Goal: Task Accomplishment & Management: Complete application form

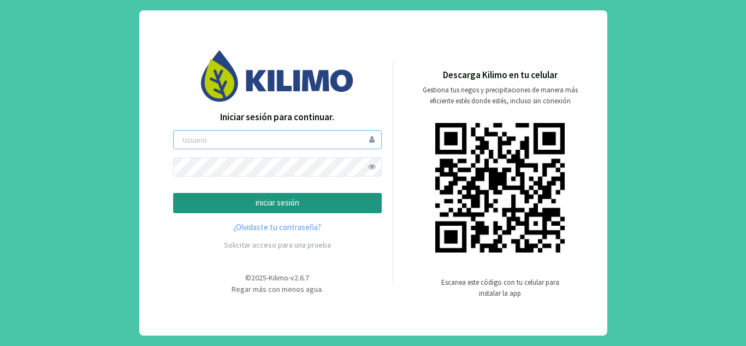
click at [275, 140] on input "email" at bounding box center [277, 139] width 209 height 19
type input "campoflor"
click at [173, 193] on button "iniciar sesión" at bounding box center [277, 203] width 209 height 20
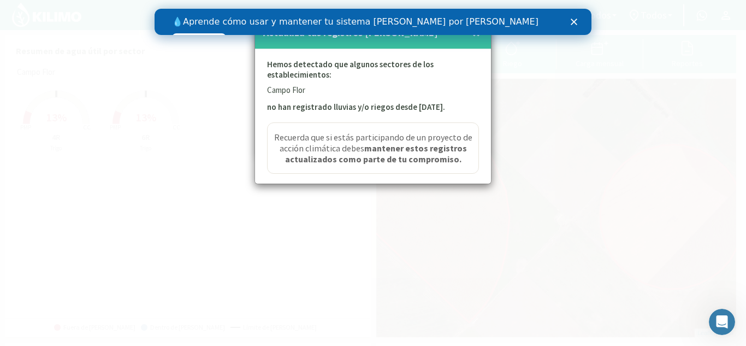
click at [577, 22] on icon "Cerrar" at bounding box center [574, 22] width 7 height 7
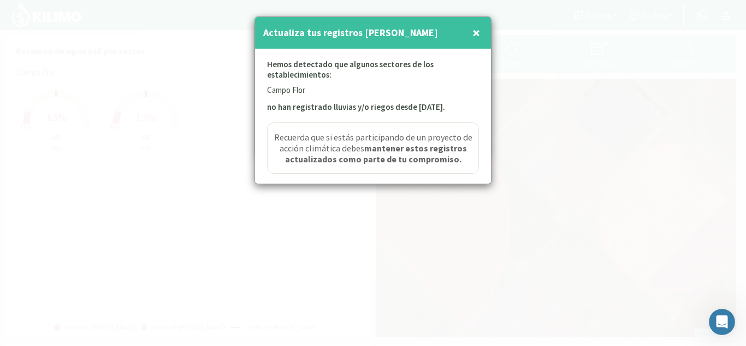
click at [479, 34] on span "×" at bounding box center [476, 32] width 8 height 18
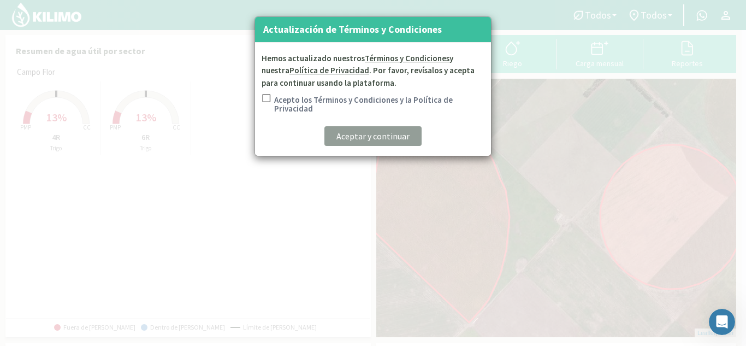
click at [288, 100] on label "Acepto los Términos y Condiciones y la Política de Privacidad" at bounding box center [379, 104] width 210 height 17
click at [271, 100] on input "Acepto los Términos y Condiciones y la Política de Privacidad" at bounding box center [265, 105] width 11 height 23
checkbox input "true"
click at [349, 131] on p "Aceptar y continuar" at bounding box center [372, 135] width 73 height 13
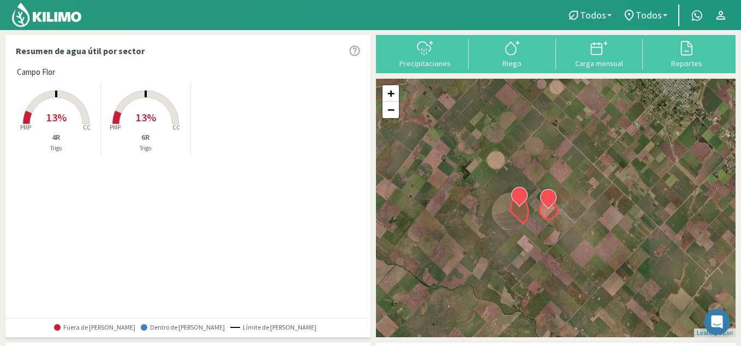
drag, startPoint x: 572, startPoint y: 122, endPoint x: 551, endPoint y: 175, distance: 56.9
click at [551, 175] on div "+ − Leaflet | © Esri" at bounding box center [556, 208] width 360 height 258
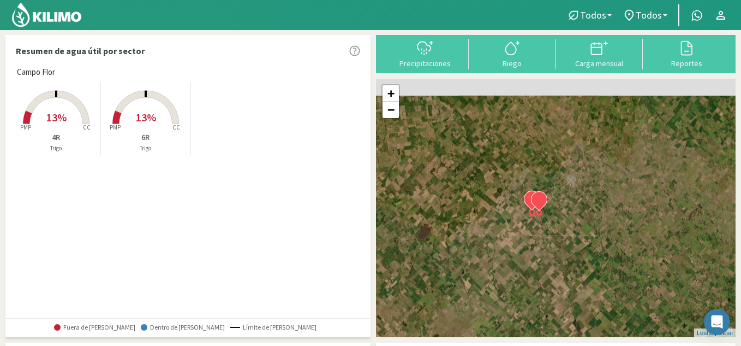
drag, startPoint x: 538, startPoint y: 139, endPoint x: 543, endPoint y: 177, distance: 38.1
click at [543, 177] on div "+ − Leaflet | © Esri" at bounding box center [556, 208] width 360 height 258
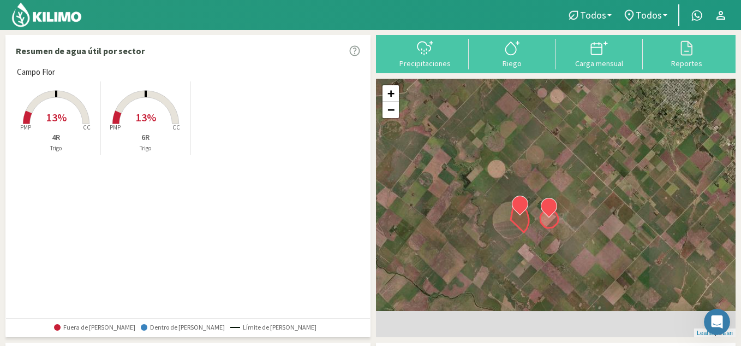
drag, startPoint x: 543, startPoint y: 222, endPoint x: 564, endPoint y: 103, distance: 120.9
click at [564, 103] on div "+ − Leaflet | © Esri" at bounding box center [556, 208] width 360 height 258
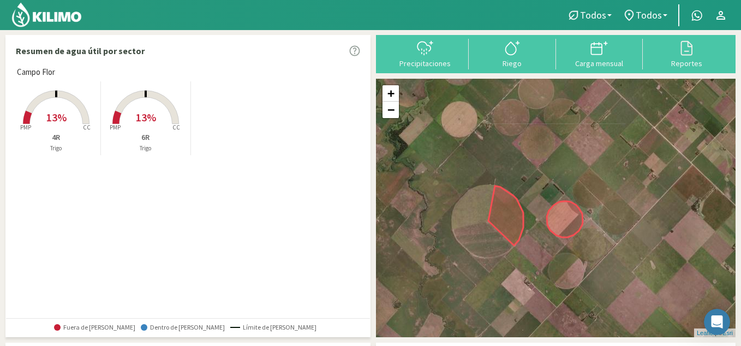
drag, startPoint x: 539, startPoint y: 197, endPoint x: 552, endPoint y: 130, distance: 67.9
click at [552, 130] on div "+ − Leaflet | © Esri" at bounding box center [556, 208] width 360 height 258
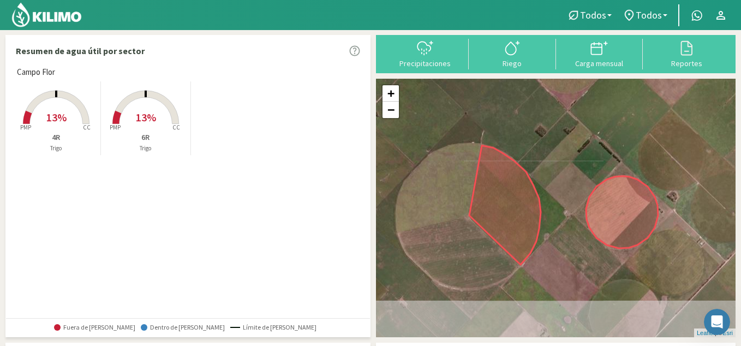
drag, startPoint x: 530, startPoint y: 186, endPoint x: 553, endPoint y: 126, distance: 64.6
click at [553, 126] on div "+ − Leaflet | © Esri" at bounding box center [556, 208] width 360 height 258
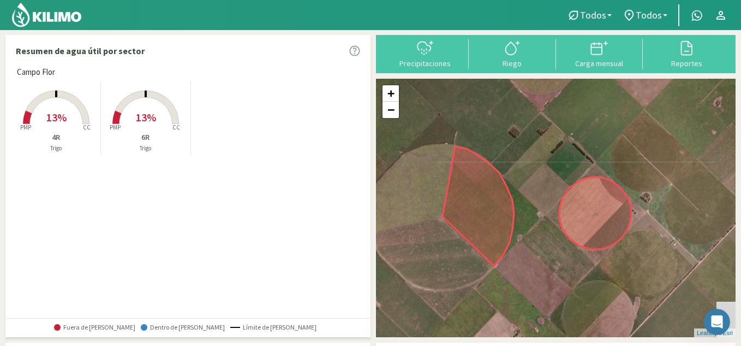
drag, startPoint x: 571, startPoint y: 262, endPoint x: 530, endPoint y: 263, distance: 41.0
click at [530, 263] on div "+ − Leaflet | © Esri" at bounding box center [556, 208] width 360 height 258
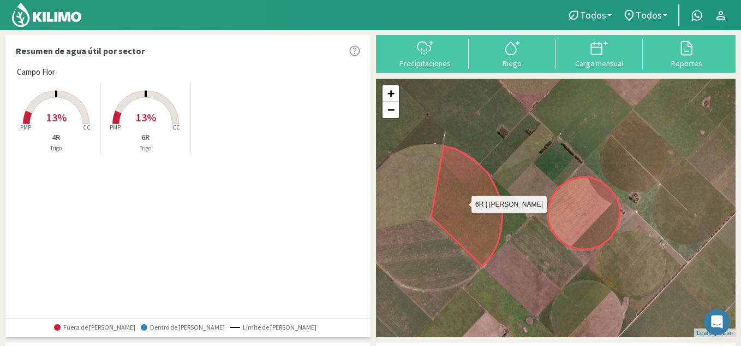
click at [444, 228] on icon at bounding box center [467, 205] width 72 height 119
click at [451, 221] on icon at bounding box center [467, 205] width 72 height 119
click at [171, 144] on p "Trigo" at bounding box center [145, 148] width 89 height 9
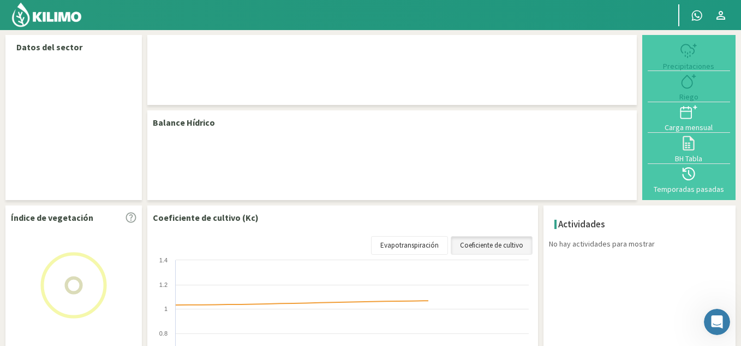
select select "1: Object"
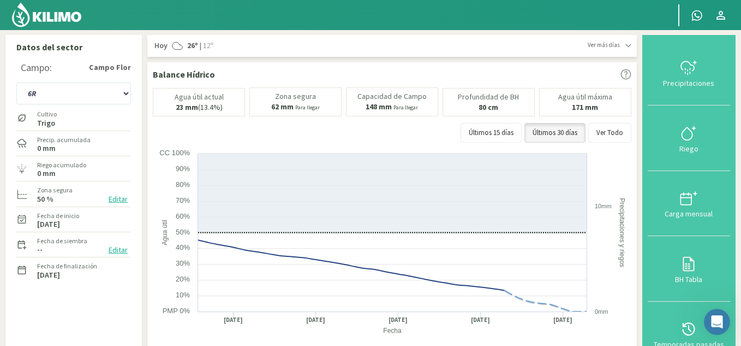
click at [29, 19] on img at bounding box center [47, 15] width 72 height 26
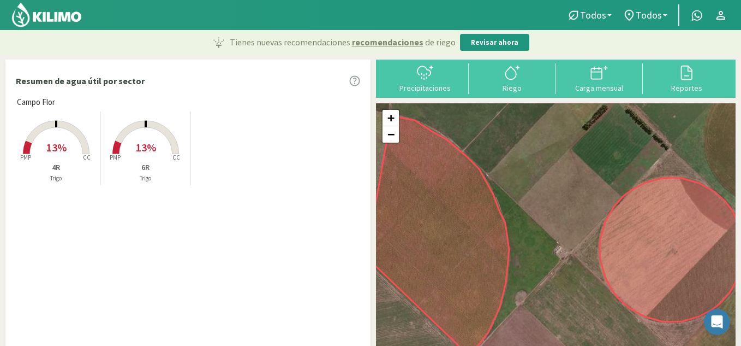
click at [550, 224] on div "+ − Leaflet | © Esri" at bounding box center [556, 235] width 360 height 264
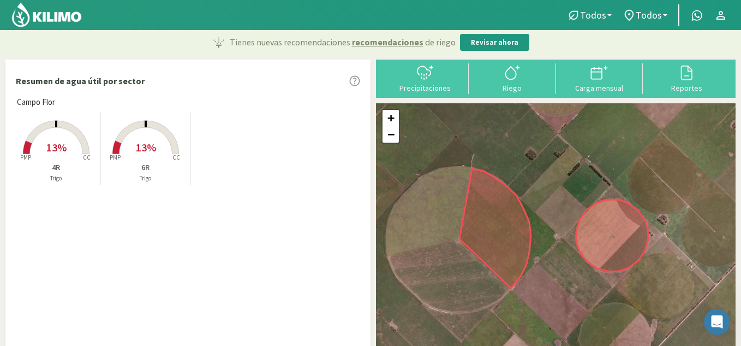
click at [555, 222] on div "+ − Leaflet | © Esri" at bounding box center [556, 235] width 360 height 264
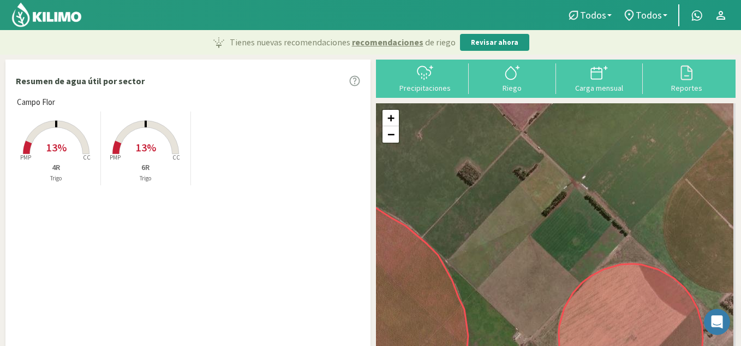
drag, startPoint x: 579, startPoint y: 152, endPoint x: 535, endPoint y: 254, distance: 110.8
click at [535, 254] on div "+ − Leaflet | © Esri" at bounding box center [556, 235] width 360 height 264
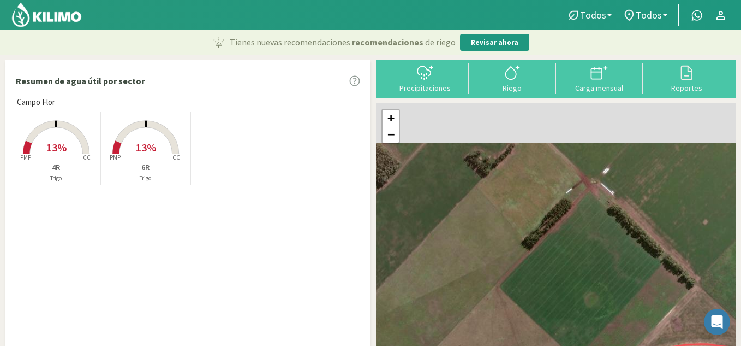
drag, startPoint x: 566, startPoint y: 183, endPoint x: 537, endPoint y: 246, distance: 68.9
click at [537, 246] on div "+ − Leaflet | © Esri" at bounding box center [556, 235] width 360 height 264
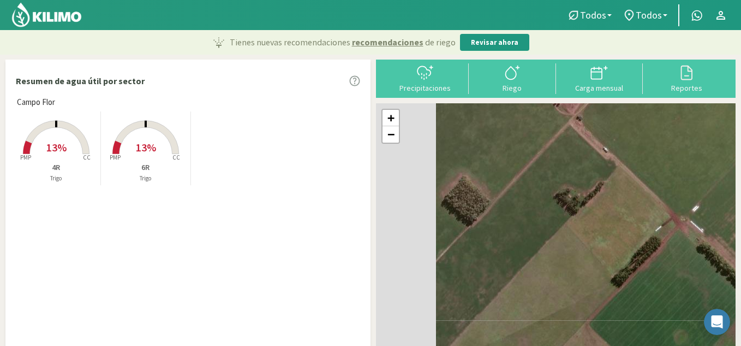
drag, startPoint x: 478, startPoint y: 177, endPoint x: 567, endPoint y: 215, distance: 97.1
click at [567, 215] on div "+ − Leaflet | © Esri" at bounding box center [556, 235] width 360 height 264
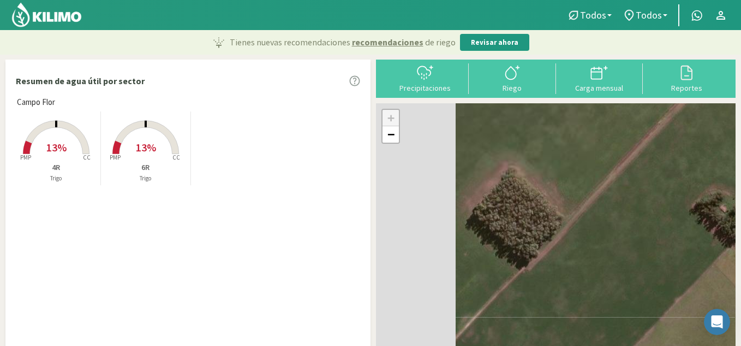
drag, startPoint x: 459, startPoint y: 200, endPoint x: 591, endPoint y: 229, distance: 135.8
click at [591, 229] on div "+ − Leaflet | © Esri" at bounding box center [556, 235] width 360 height 264
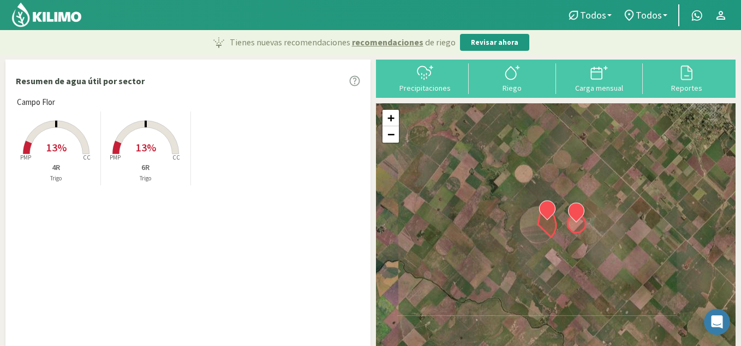
drag, startPoint x: 563, startPoint y: 225, endPoint x: 559, endPoint y: 200, distance: 26.0
click at [559, 200] on div "+ − Leaflet | © Esri" at bounding box center [556, 235] width 360 height 264
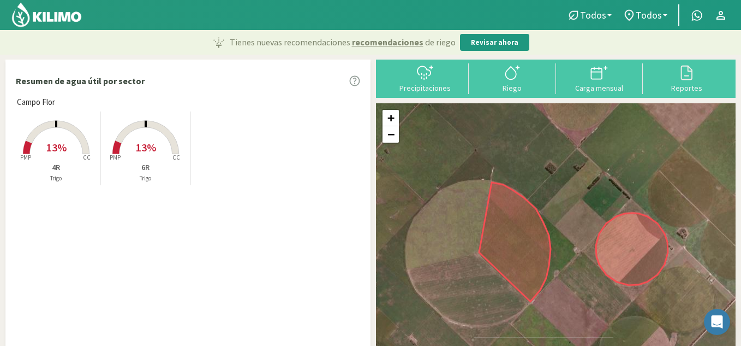
drag, startPoint x: 559, startPoint y: 222, endPoint x: 559, endPoint y: 174, distance: 48.0
click at [559, 174] on div "+ − Leaflet | © Esri" at bounding box center [556, 235] width 360 height 264
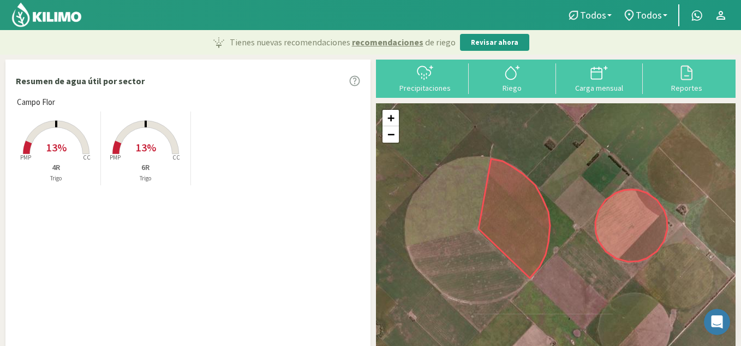
drag, startPoint x: 580, startPoint y: 282, endPoint x: 580, endPoint y: 262, distance: 20.2
click at [580, 262] on div "+ − Leaflet | © Esri" at bounding box center [556, 235] width 360 height 264
click at [420, 92] on div "Precipitaciones" at bounding box center [425, 88] width 81 height 8
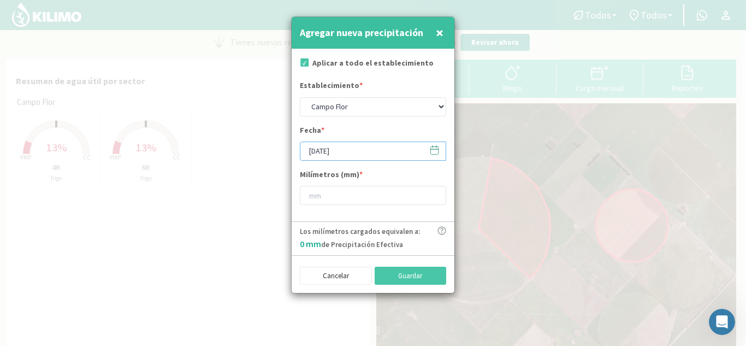
click at [400, 152] on input "[DATE]" at bounding box center [373, 150] width 146 height 19
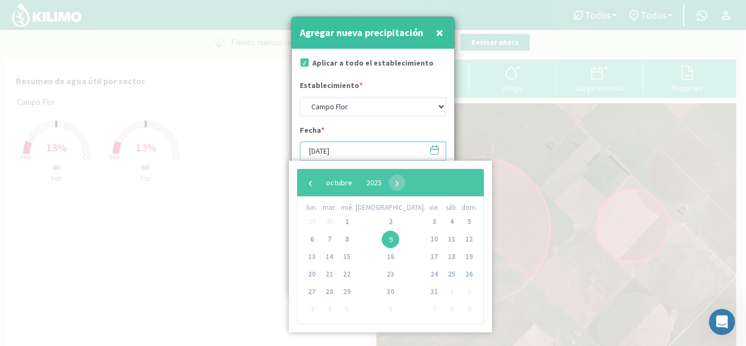
click at [400, 152] on input "[DATE]" at bounding box center [373, 150] width 146 height 19
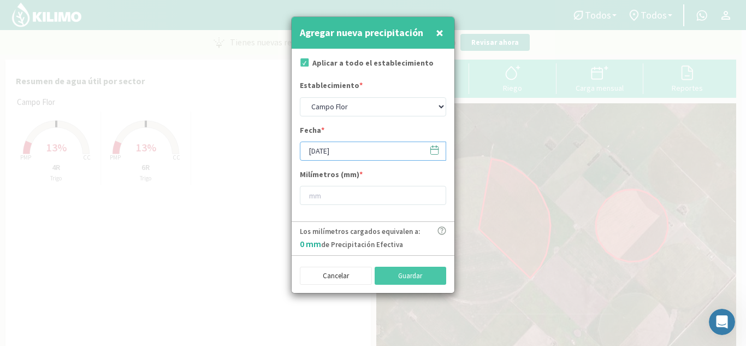
click at [316, 153] on input "[DATE]" at bounding box center [373, 150] width 146 height 19
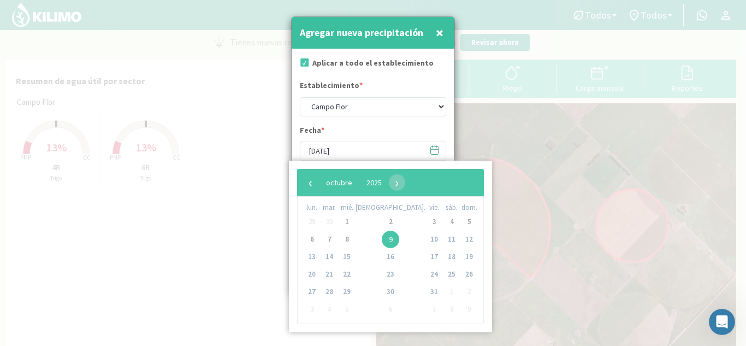
type input "[DATE]"
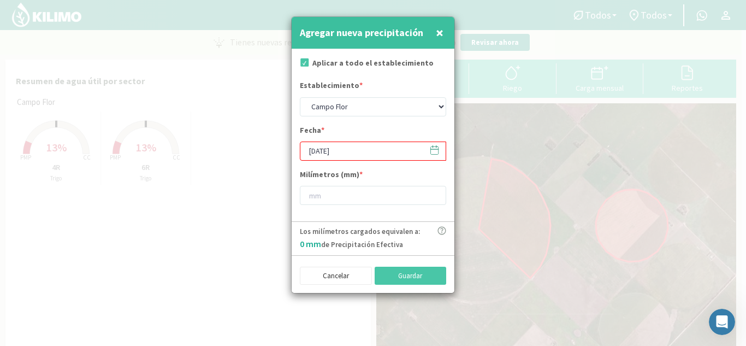
click at [356, 127] on div "Fecha * [DATE]" at bounding box center [373, 142] width 146 height 36
click at [315, 156] on input "[DATE]" at bounding box center [373, 150] width 146 height 19
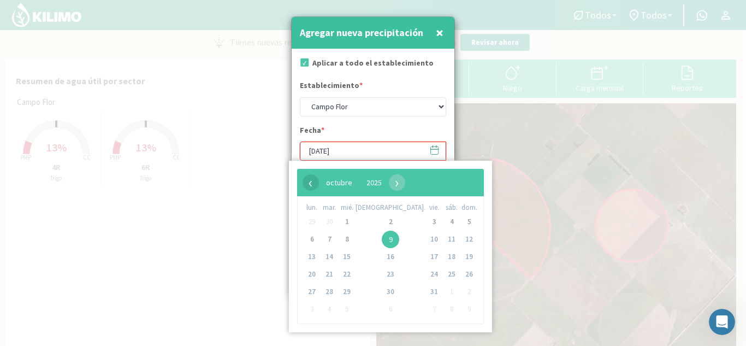
click at [302, 183] on span "‹" at bounding box center [310, 182] width 16 height 16
click at [354, 189] on button "septiembre" at bounding box center [345, 182] width 53 height 16
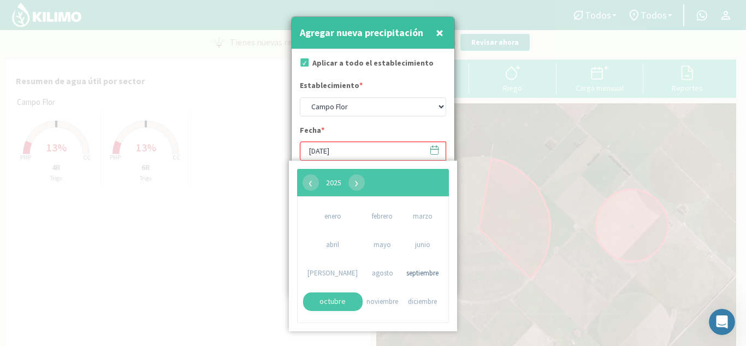
click at [322, 215] on span "enero" at bounding box center [333, 215] width 60 height 17
click at [319, 212] on span "enero" at bounding box center [333, 215] width 60 height 17
click at [409, 124] on div "Fecha * [DATE]" at bounding box center [373, 142] width 146 height 36
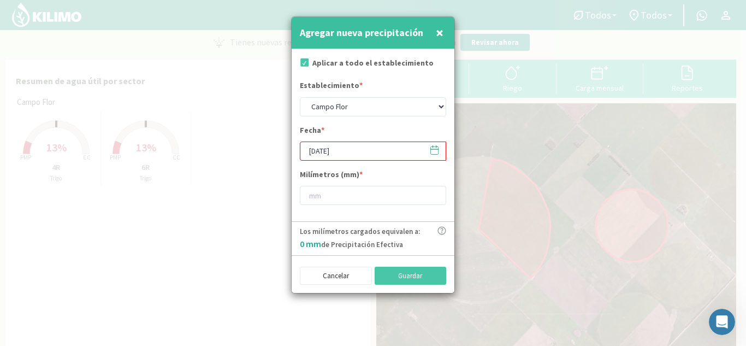
click at [490, 157] on div at bounding box center [373, 173] width 746 height 346
click at [419, 152] on input "[DATE]" at bounding box center [373, 150] width 146 height 19
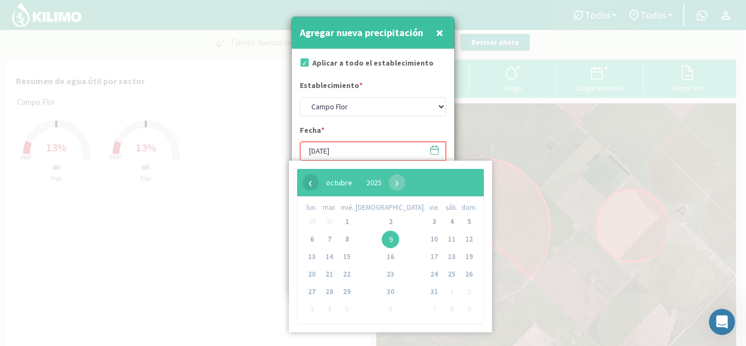
click at [312, 183] on span "‹" at bounding box center [310, 182] width 16 height 16
click at [368, 120] on form "Aplicar a todo el establecimiento Establecimiento * [PERSON_NAME] Fecha * [DATE…" at bounding box center [373, 135] width 163 height 173
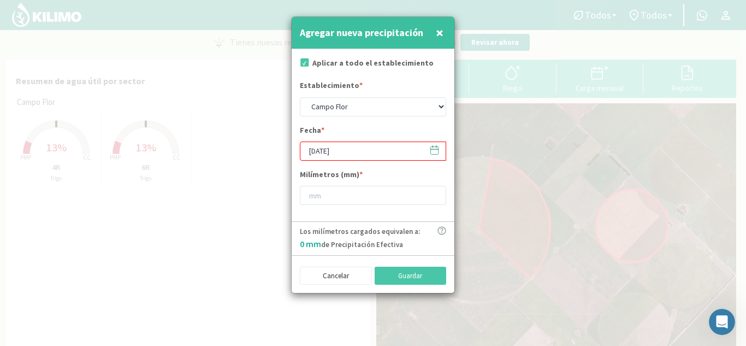
click at [445, 32] on button "×" at bounding box center [439, 33] width 13 height 22
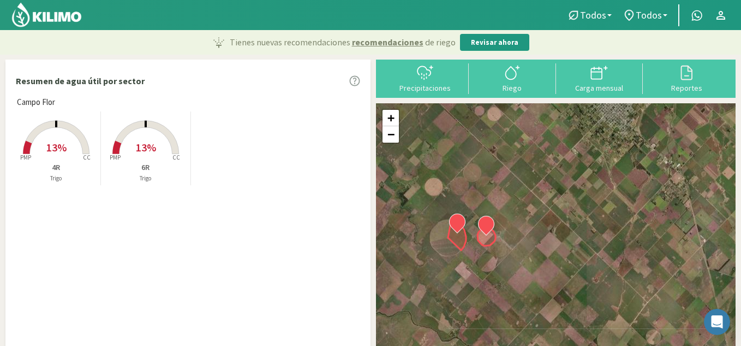
drag, startPoint x: 522, startPoint y: 174, endPoint x: 514, endPoint y: 192, distance: 20.3
click at [514, 192] on div "+ − Leaflet | © Esri" at bounding box center [556, 235] width 360 height 264
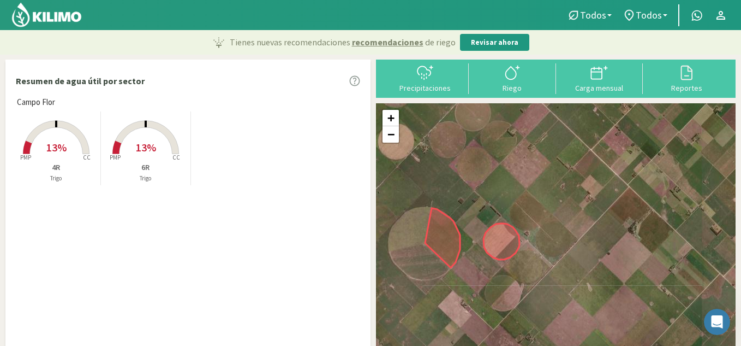
drag, startPoint x: 532, startPoint y: 200, endPoint x: 563, endPoint y: 188, distance: 33.2
click at [563, 188] on div "+ − Leaflet | © Esri" at bounding box center [556, 235] width 360 height 264
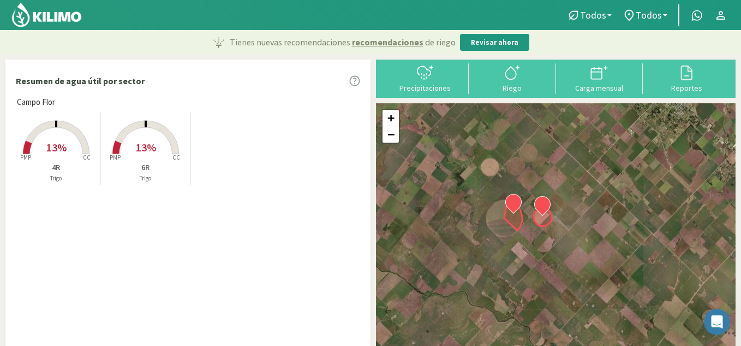
drag, startPoint x: 582, startPoint y: 182, endPoint x: 581, endPoint y: 188, distance: 6.0
click at [582, 188] on div "+ − Leaflet | © Esri" at bounding box center [556, 235] width 360 height 264
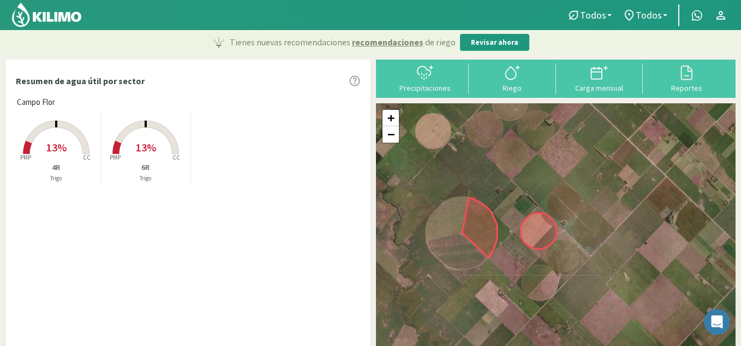
drag, startPoint x: 559, startPoint y: 193, endPoint x: 586, endPoint y: 170, distance: 35.2
click at [586, 170] on div "+ − Leaflet | © Esri" at bounding box center [556, 235] width 360 height 264
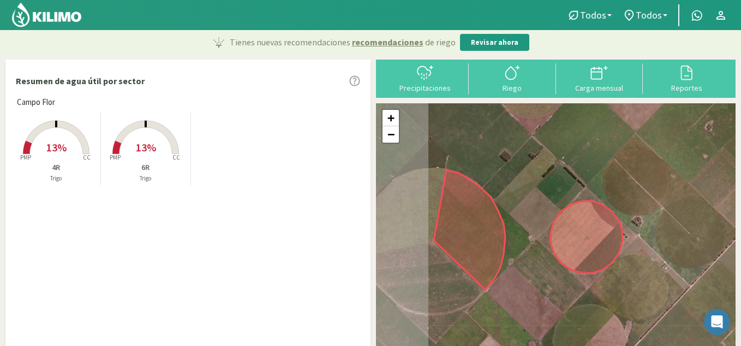
drag, startPoint x: 559, startPoint y: 179, endPoint x: 629, endPoint y: 145, distance: 77.4
click at [629, 145] on div "+ − Leaflet | © Esri" at bounding box center [556, 235] width 360 height 264
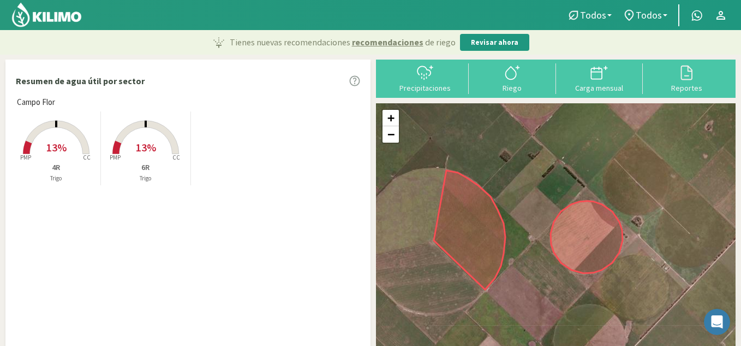
click at [144, 174] on p "Trigo" at bounding box center [145, 178] width 89 height 9
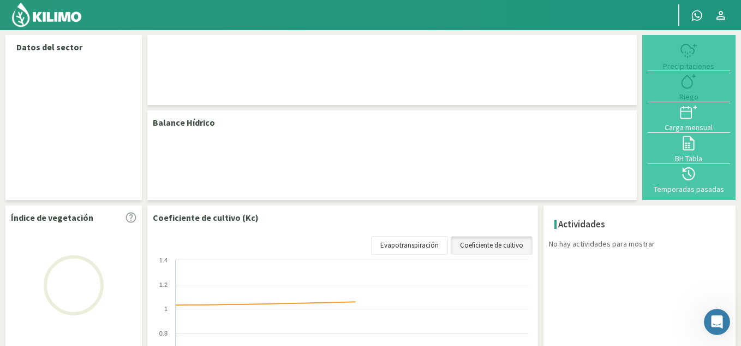
select select "1: Object"
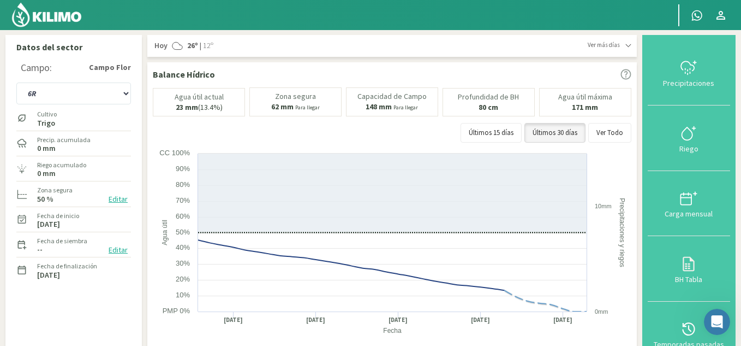
click at [35, 20] on img at bounding box center [47, 15] width 72 height 26
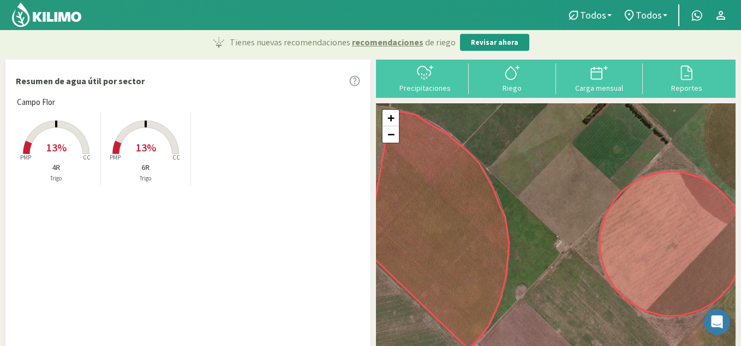
click at [77, 174] on p "Trigo" at bounding box center [55, 178] width 89 height 9
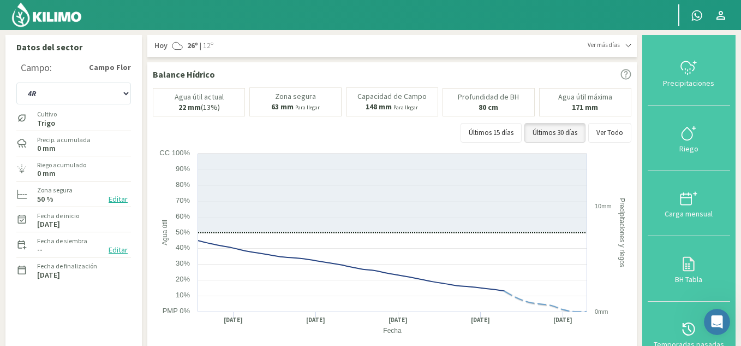
click at [67, 10] on img at bounding box center [47, 15] width 72 height 26
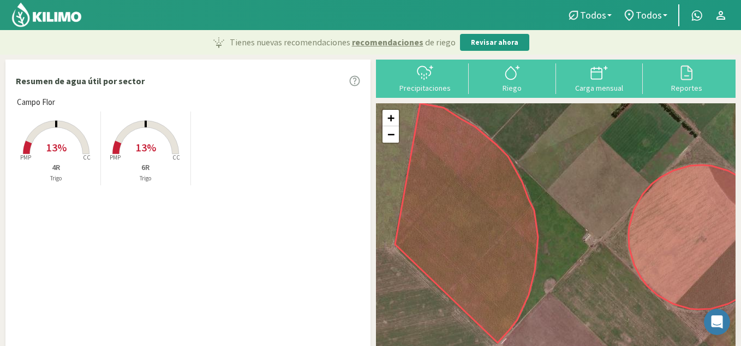
drag, startPoint x: 568, startPoint y: 206, endPoint x: 599, endPoint y: 199, distance: 31.9
click at [599, 199] on div "+ − Leaflet | © Esri" at bounding box center [556, 235] width 360 height 264
